Goal: Information Seeking & Learning: Check status

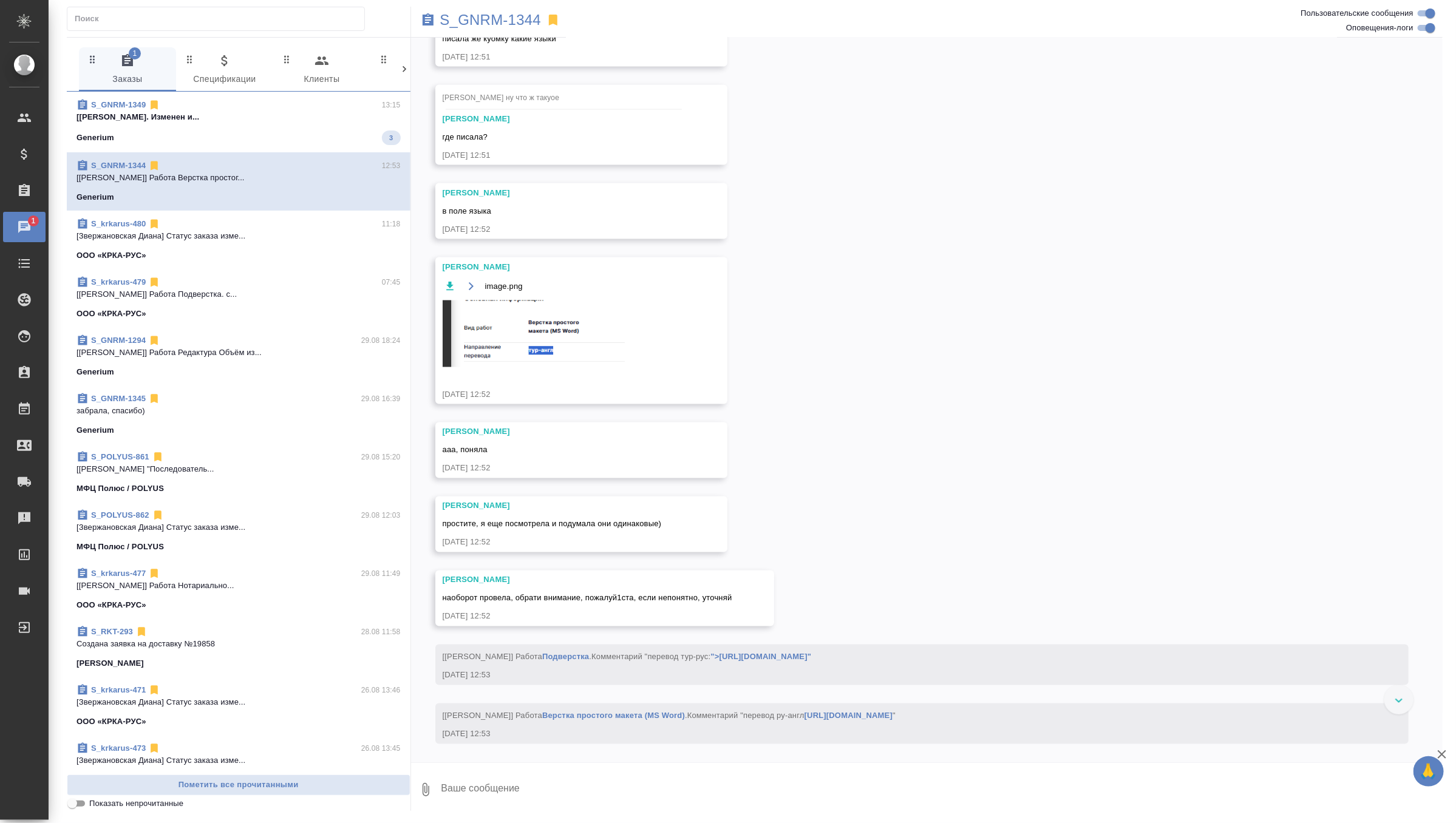
scroll to position [9909, 0]
click at [731, 314] on div "27.08, [DATE] [[PERSON_NAME] оставил комментарий: "с [DATE] всем КЛ, которые ра…" at bounding box center [927, 400] width 1032 height 725
click at [512, 20] on p "S_GNRM-1344" at bounding box center [491, 19] width 102 height 12
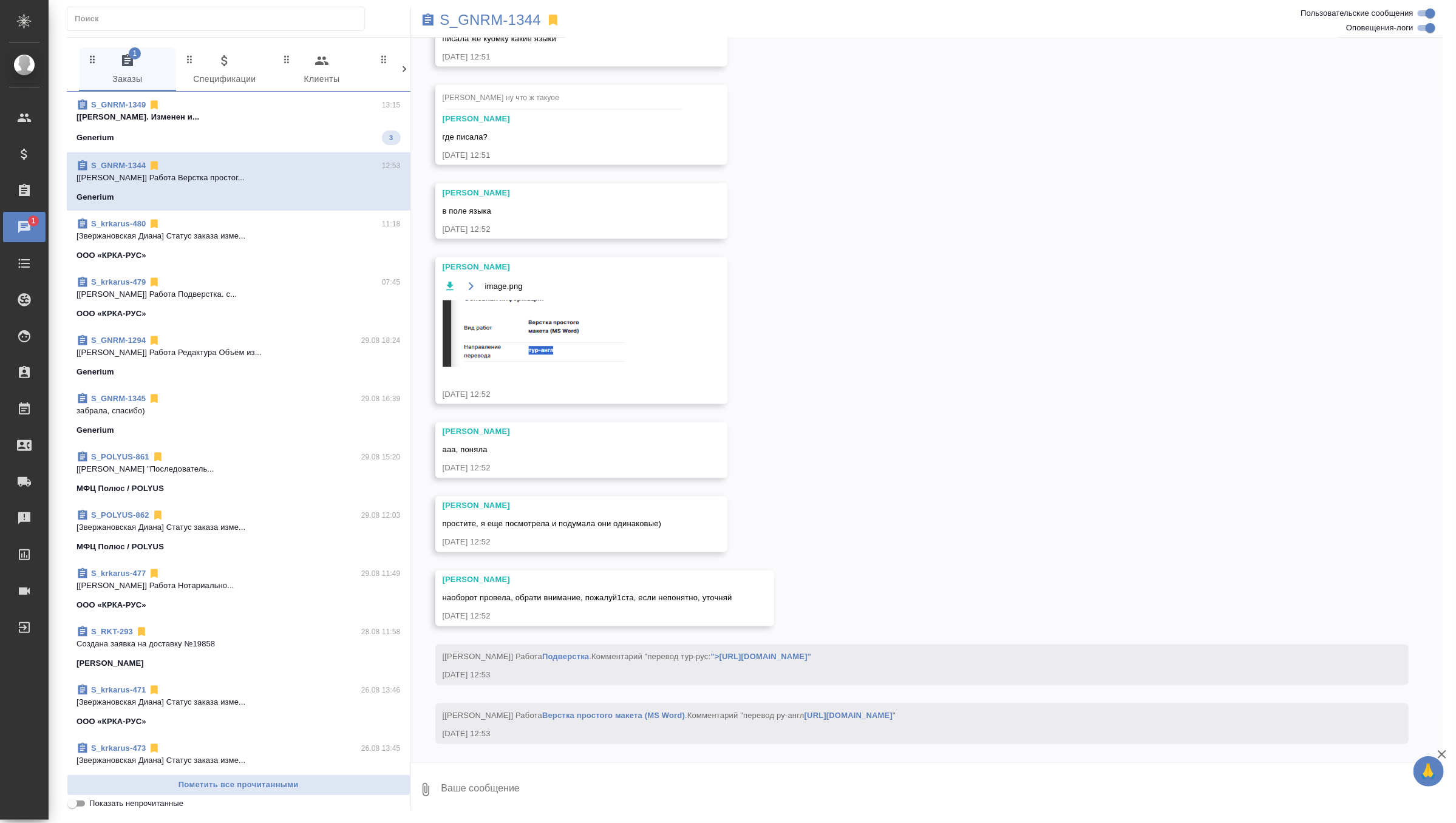
click at [822, 288] on div "27.08, [DATE] [[PERSON_NAME] оставил комментарий: "с [DATE] всем КЛ, которые ра…" at bounding box center [927, 400] width 1032 height 725
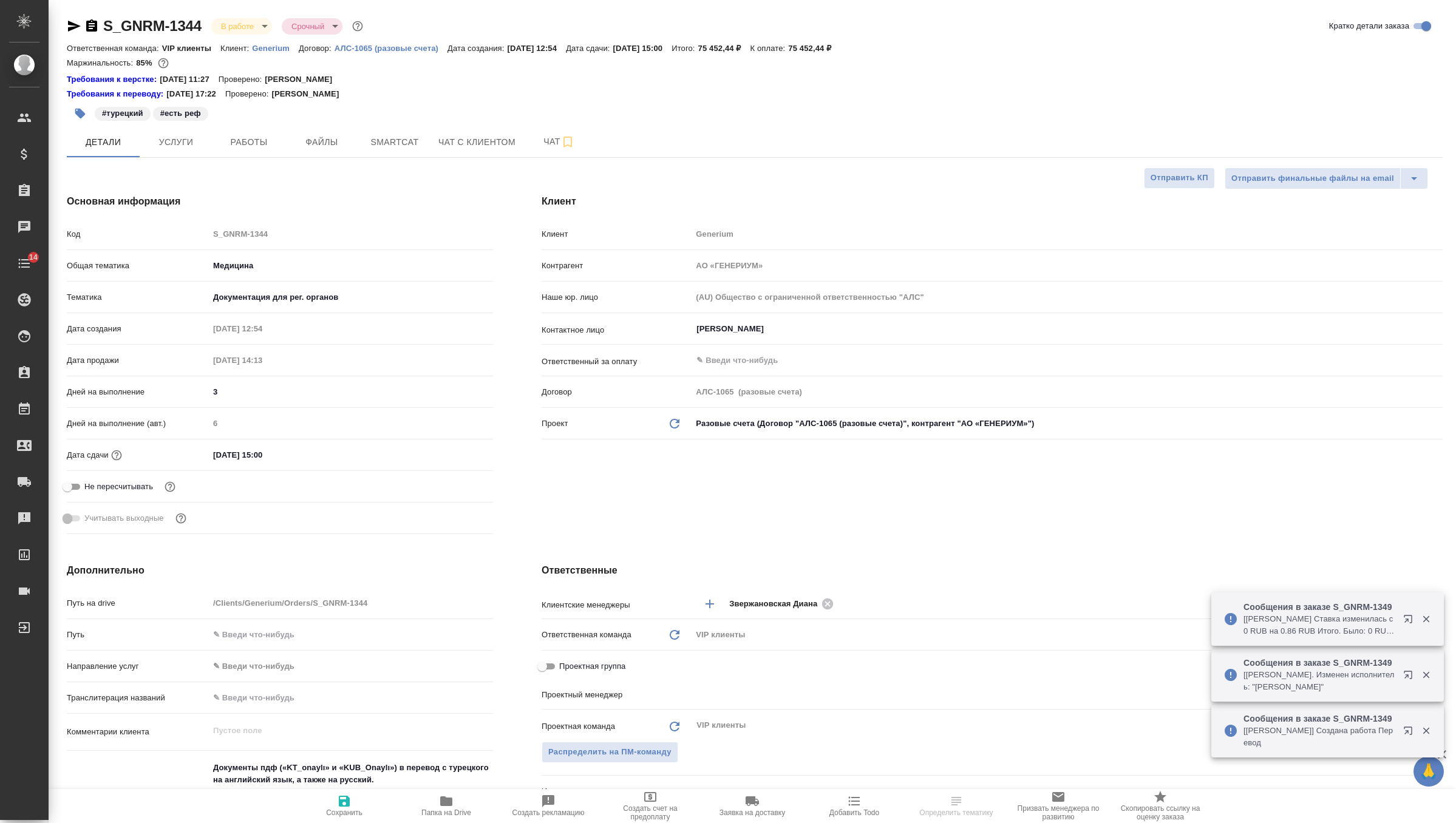
select select "RU"
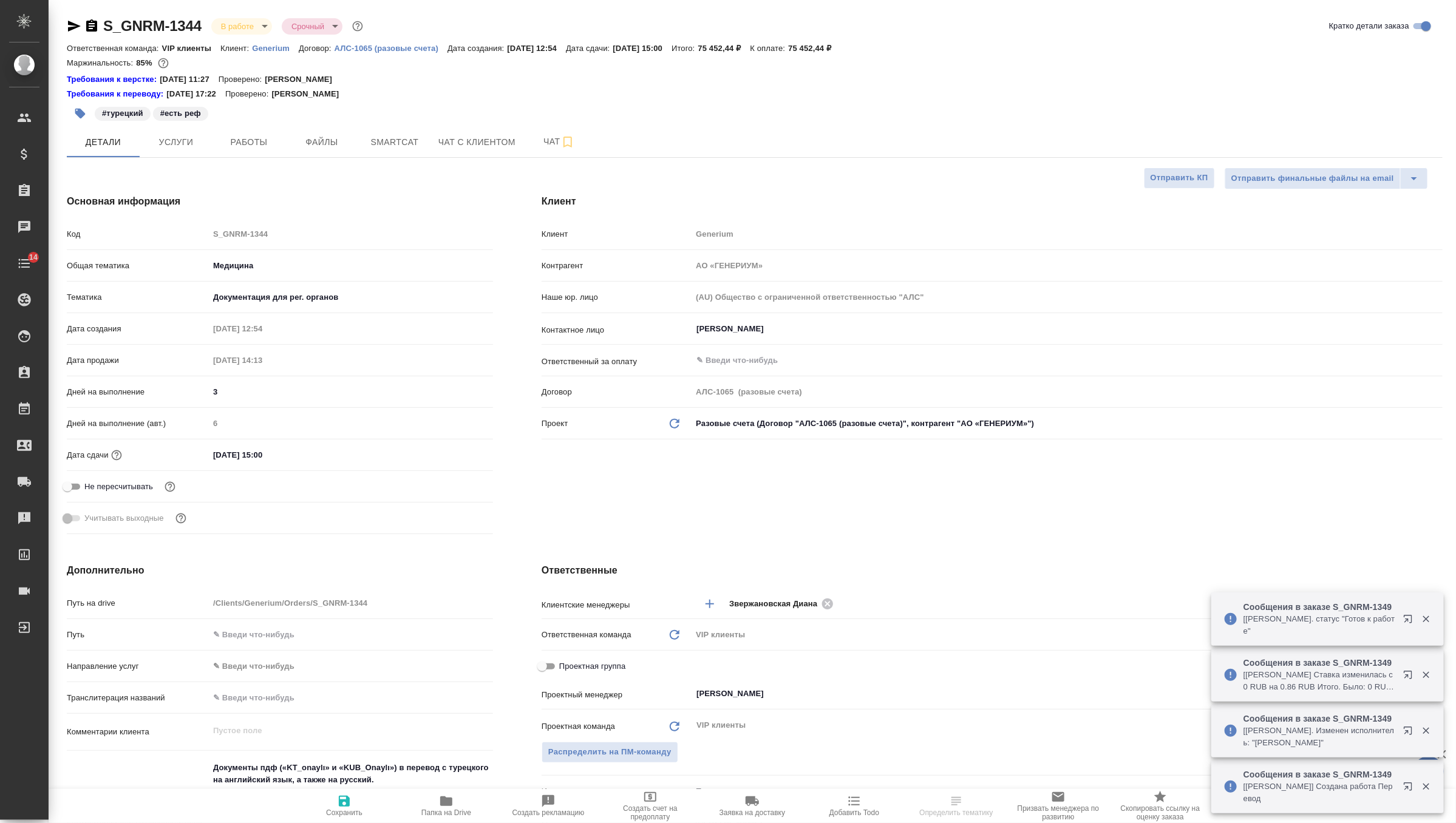
type input "[PERSON_NAME]"
type input "Комаров Роман"
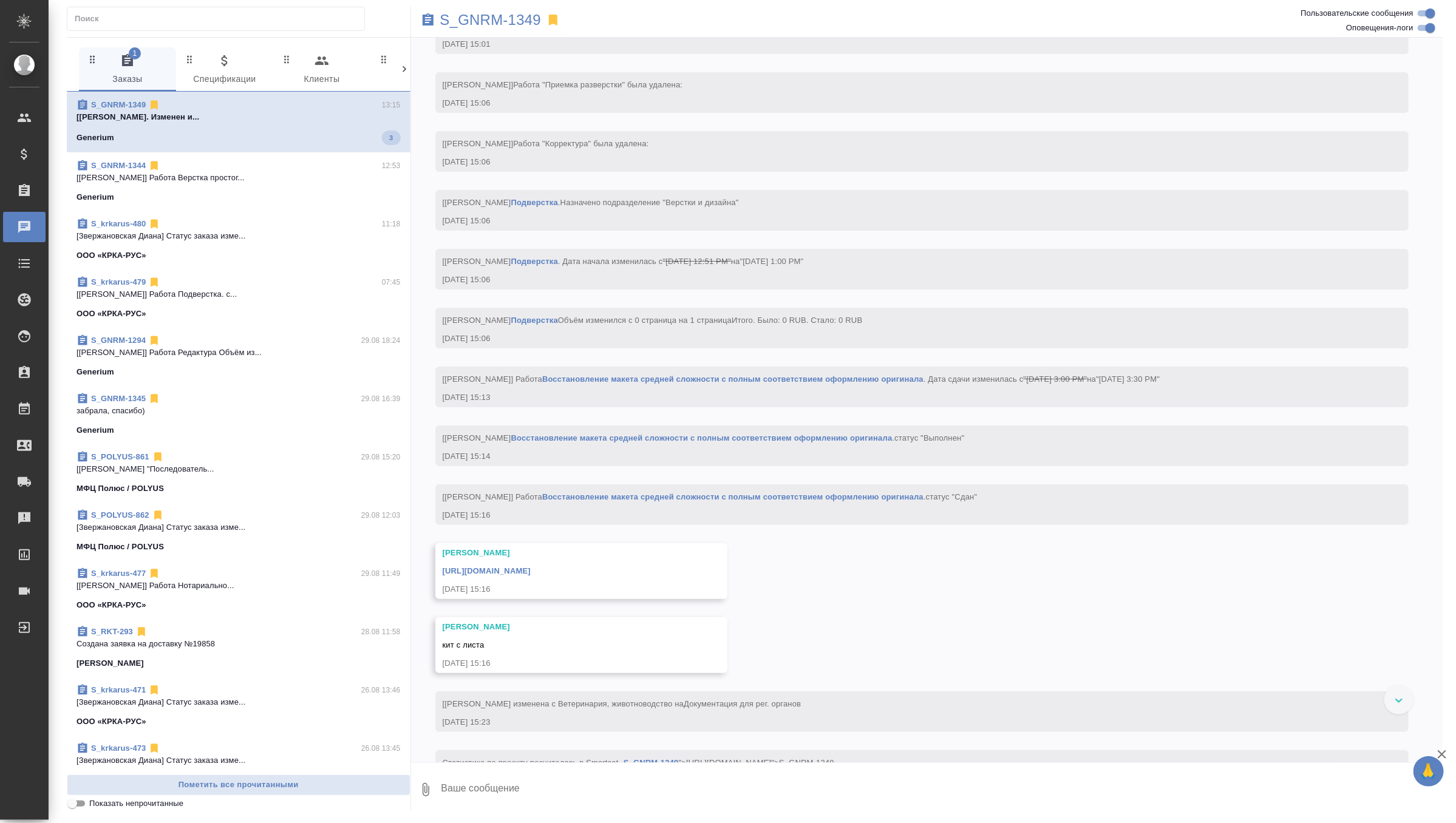
scroll to position [3300, 0]
